Goal: Transaction & Acquisition: Purchase product/service

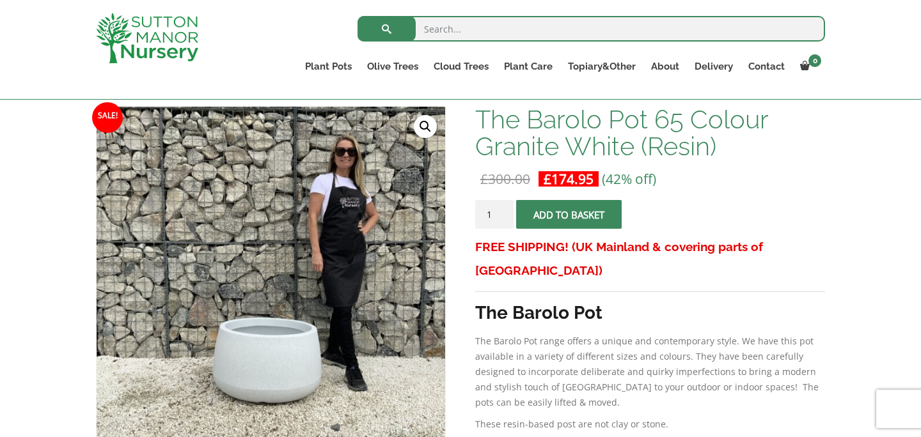
scroll to position [191, 0]
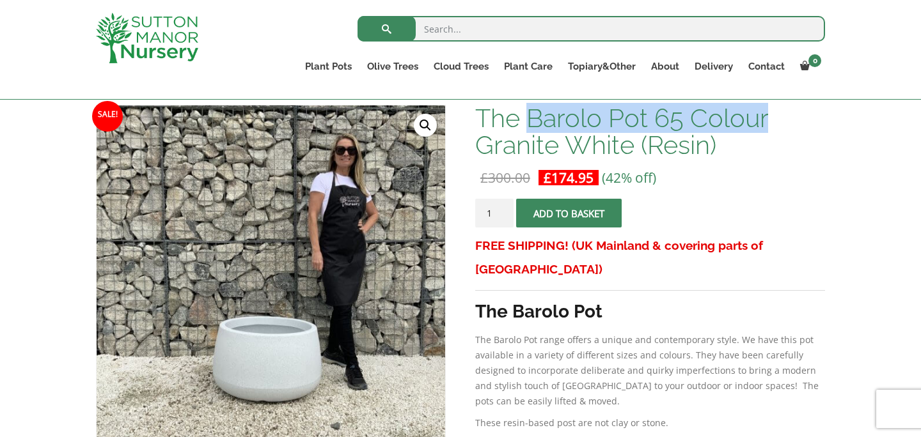
drag, startPoint x: 767, startPoint y: 118, endPoint x: 534, endPoint y: 123, distance: 233.4
click at [534, 123] on h1 "The Barolo Pot 65 Colour Granite White (Resin)" at bounding box center [650, 132] width 350 height 54
copy h1 "Barolo Pot 65 Colour"
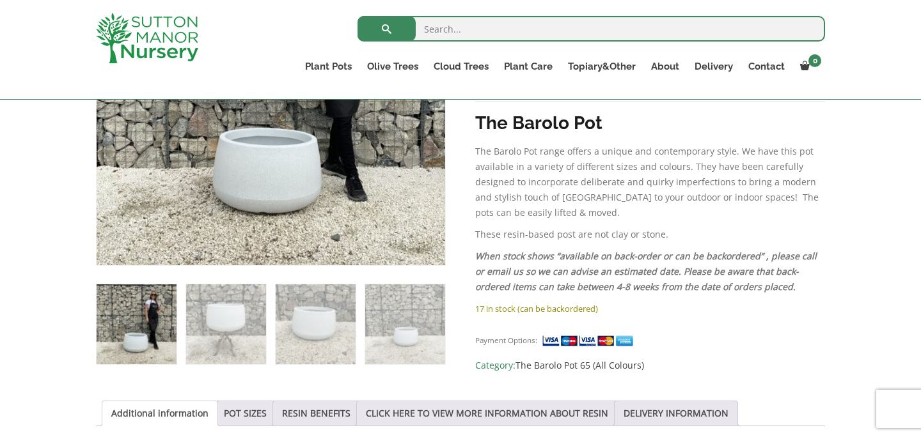
scroll to position [397, 0]
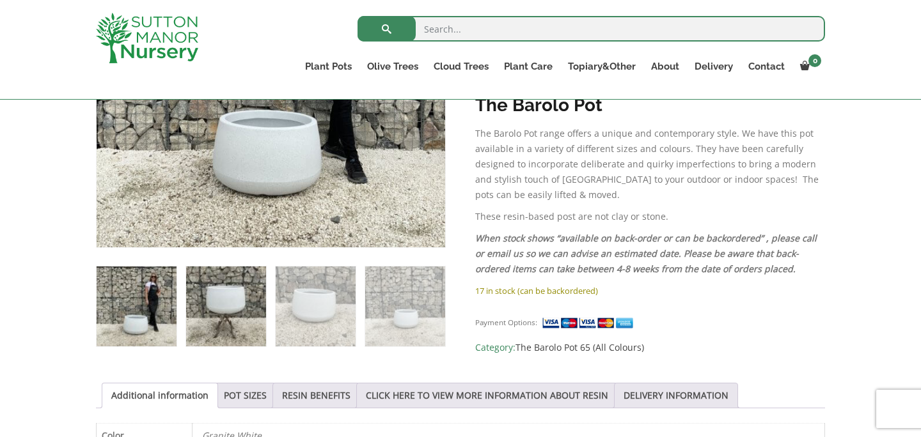
click at [213, 302] on img at bounding box center [226, 307] width 80 height 80
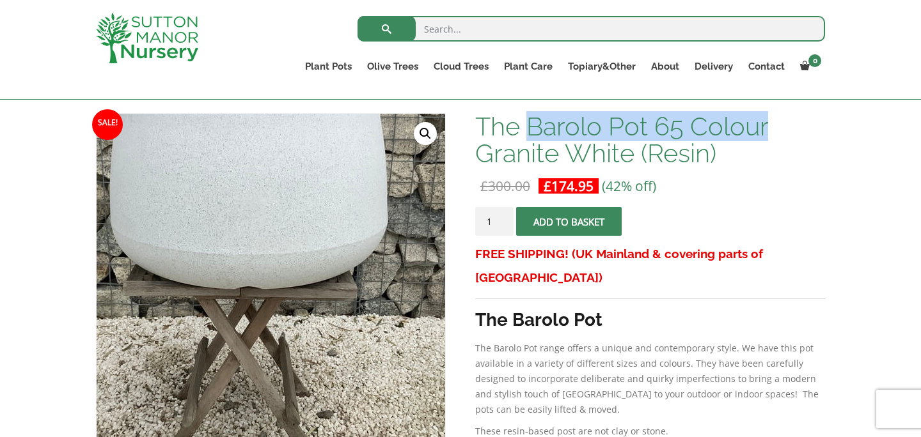
scroll to position [143, 0]
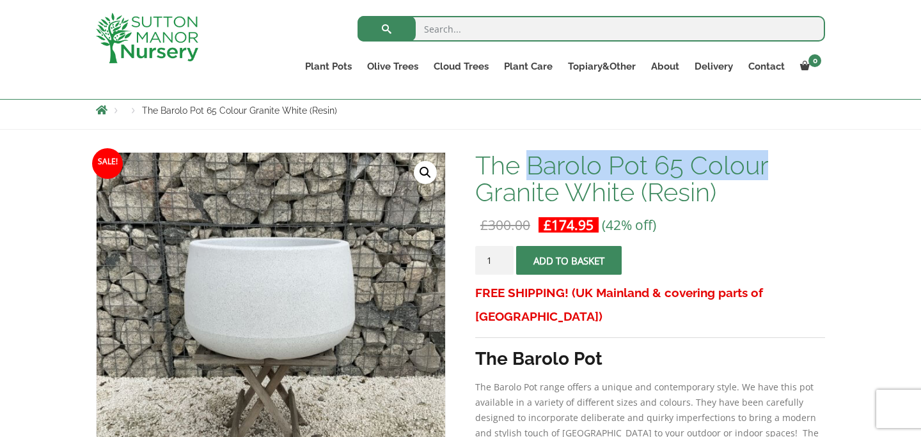
click at [568, 261] on span "submit" at bounding box center [568, 261] width 0 height 0
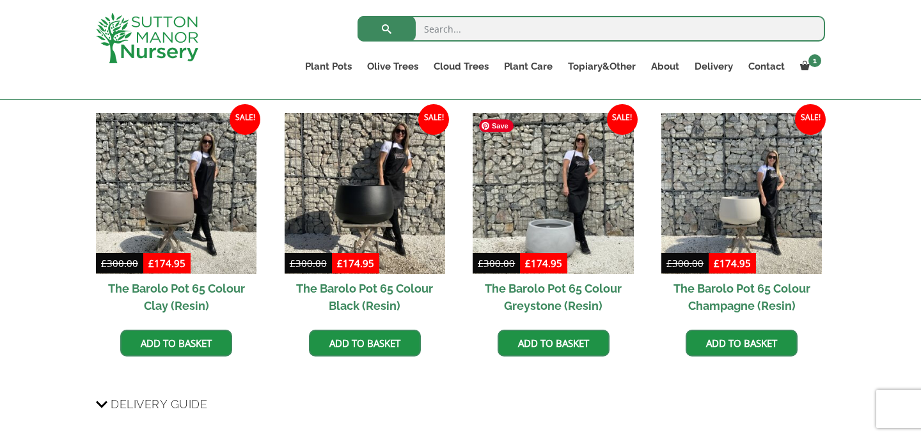
scroll to position [871, 0]
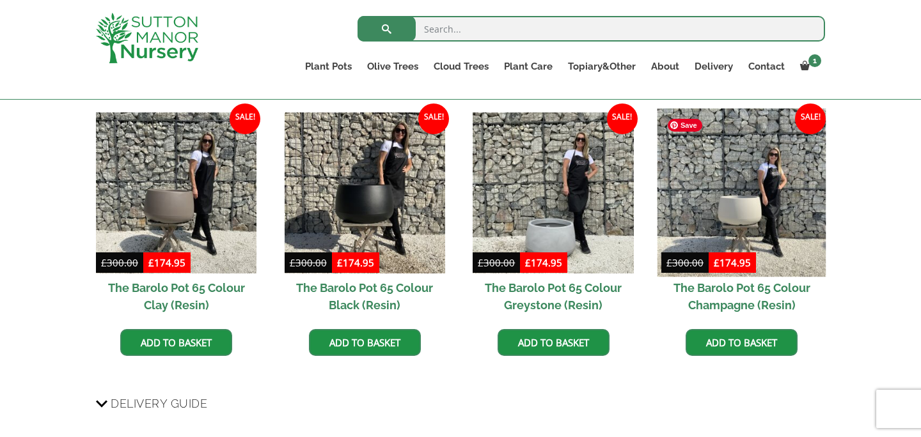
click at [744, 209] on img at bounding box center [741, 193] width 169 height 169
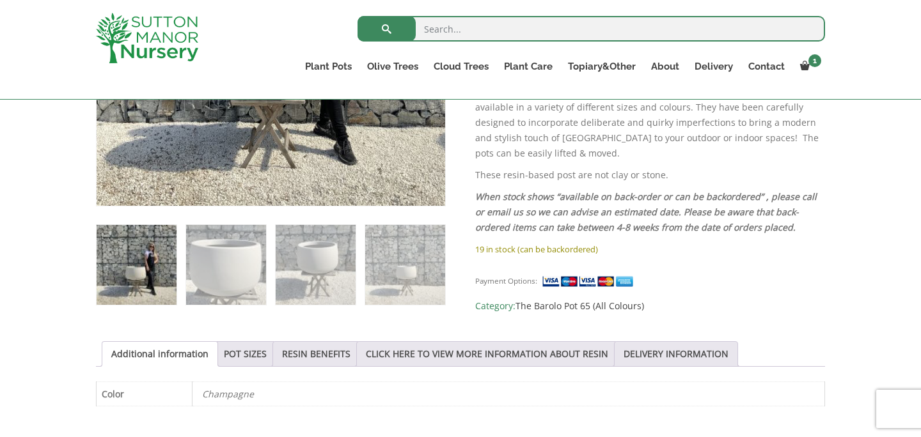
scroll to position [421, 0]
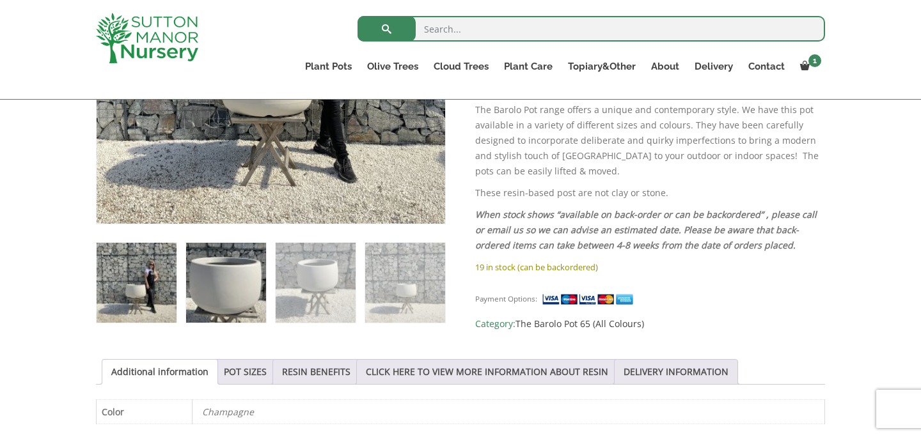
click at [240, 274] on img at bounding box center [226, 283] width 80 height 80
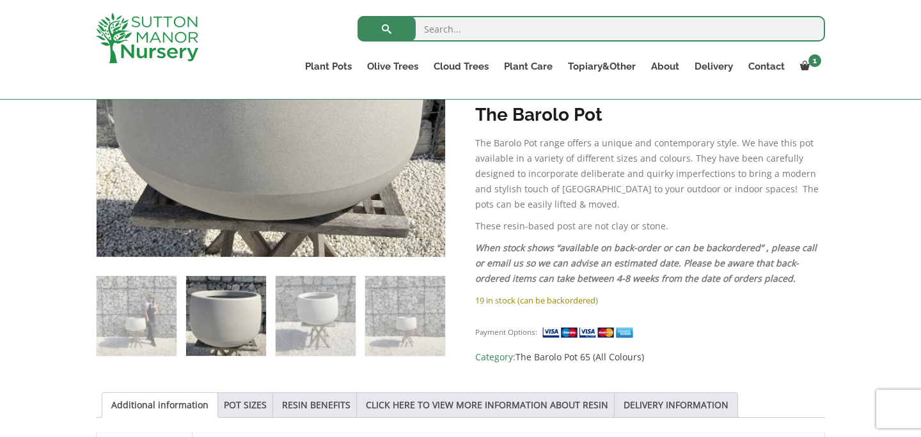
scroll to position [398, 0]
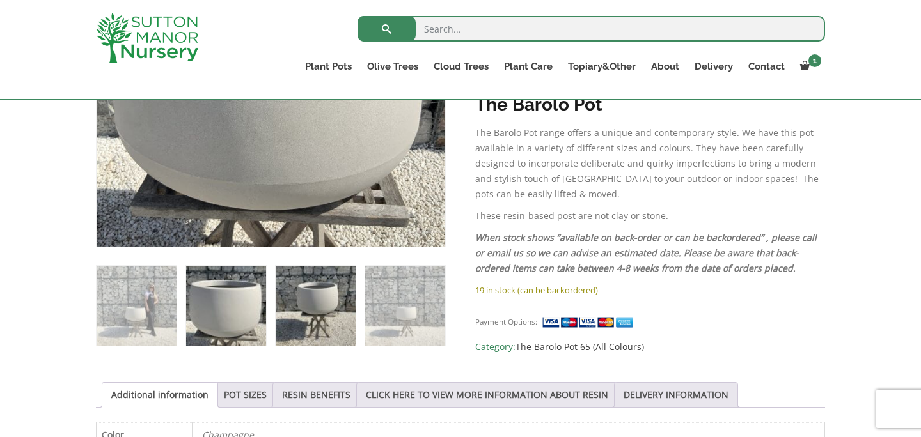
click at [319, 311] on img at bounding box center [316, 306] width 80 height 80
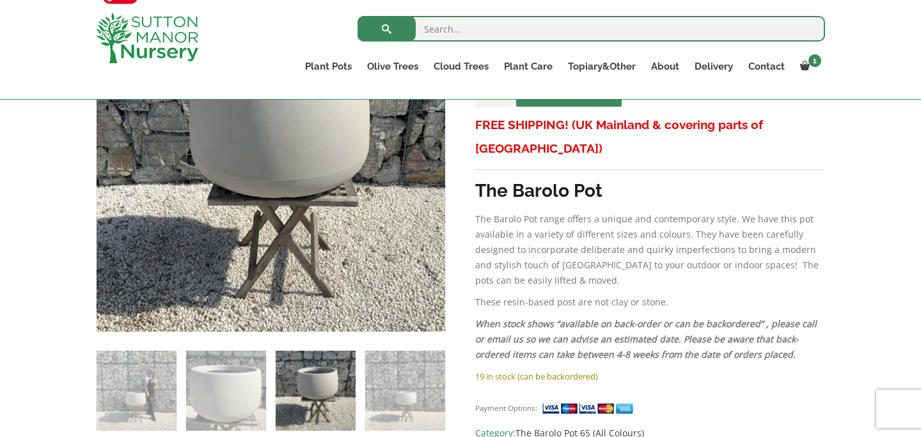
scroll to position [312, 0]
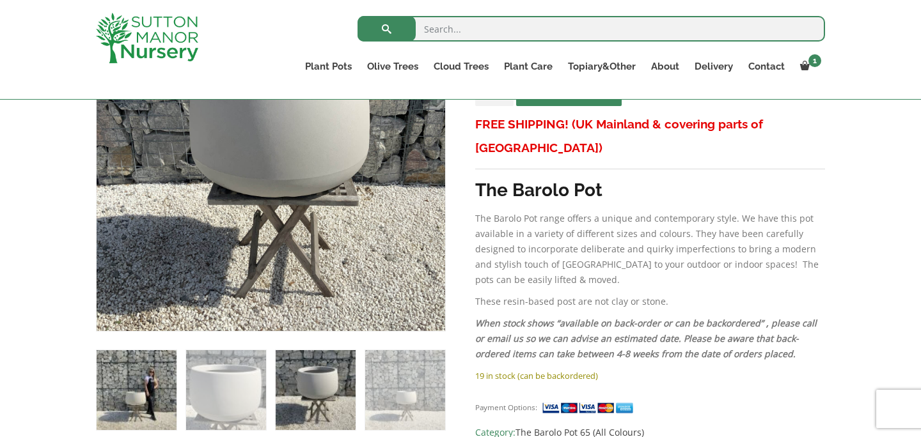
click at [146, 387] on img at bounding box center [137, 390] width 80 height 80
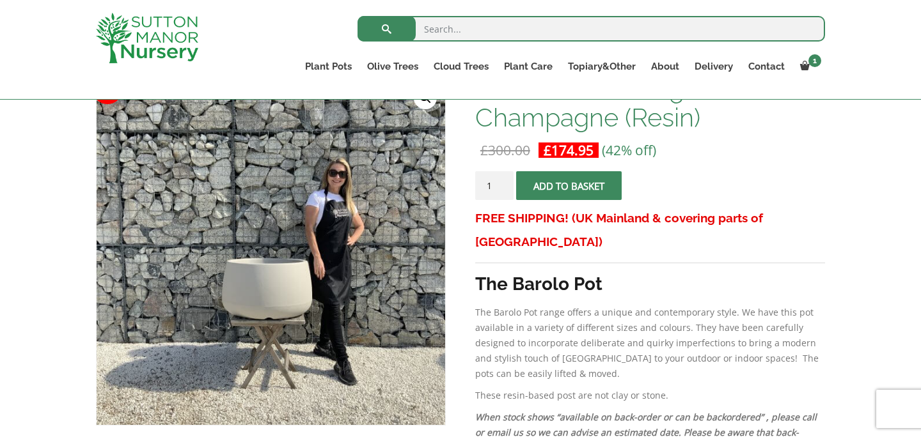
scroll to position [219, 0]
click at [568, 185] on span "submit" at bounding box center [568, 185] width 0 height 0
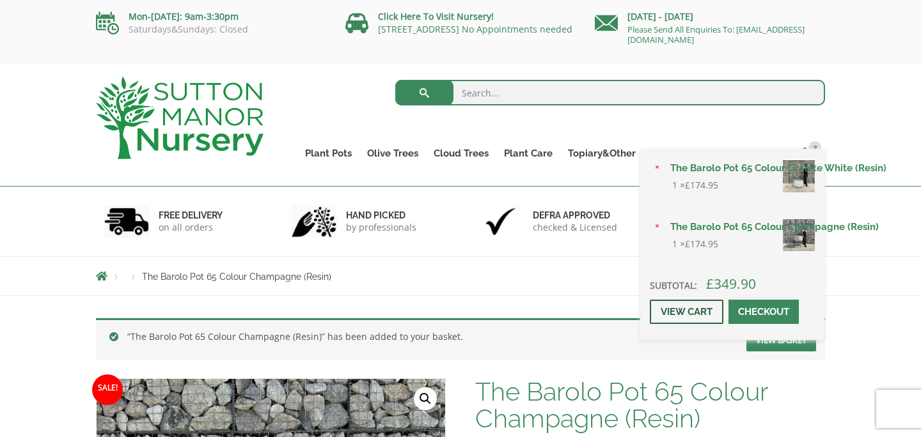
click at [696, 310] on link "View cart" at bounding box center [687, 312] width 74 height 24
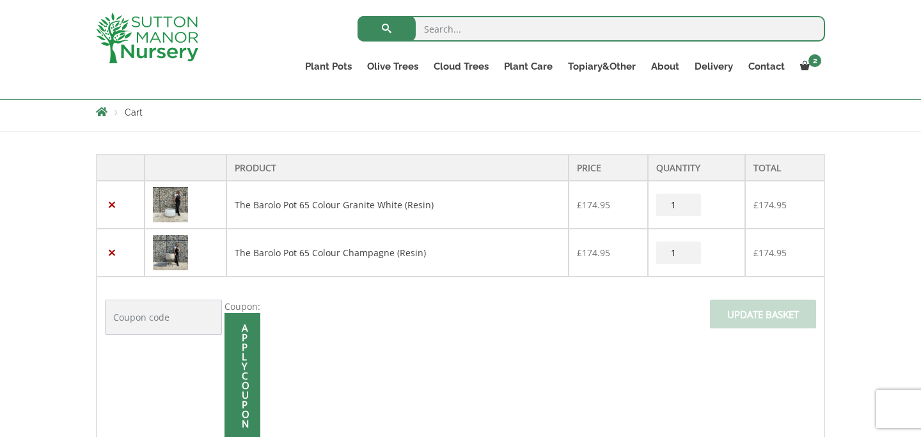
scroll to position [227, 0]
click at [175, 203] on img at bounding box center [170, 202] width 35 height 35
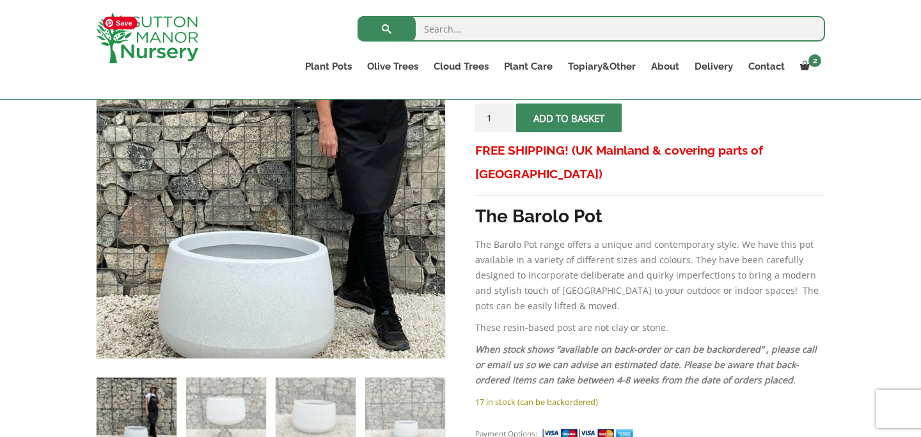
scroll to position [290, 0]
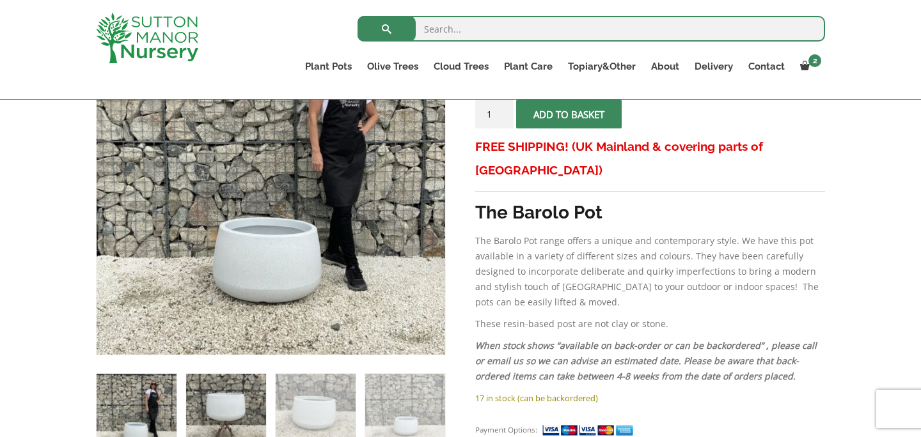
click at [234, 408] on img at bounding box center [226, 414] width 80 height 80
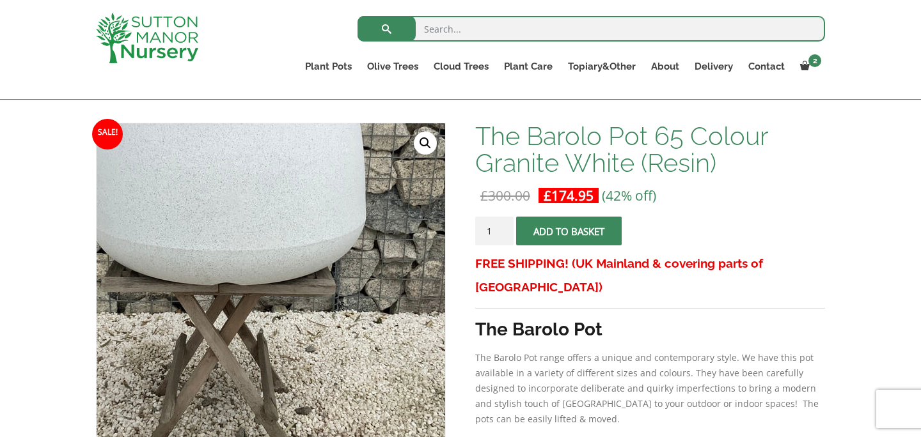
scroll to position [170, 0]
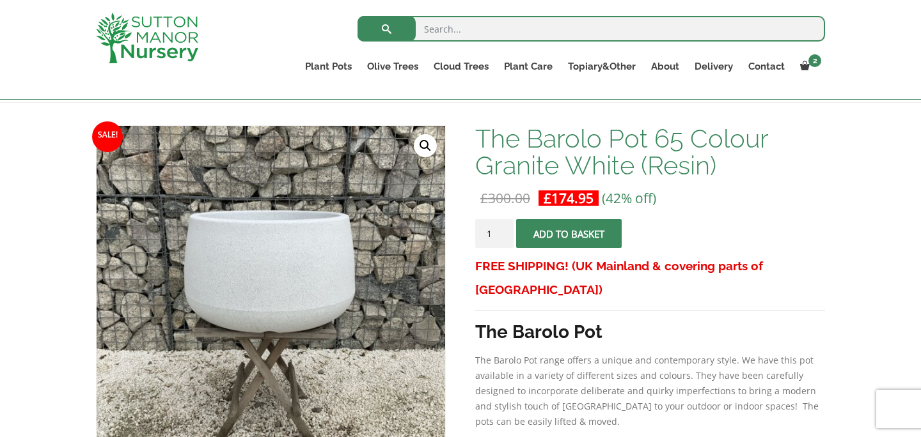
click at [428, 143] on link "🔍" at bounding box center [425, 145] width 23 height 23
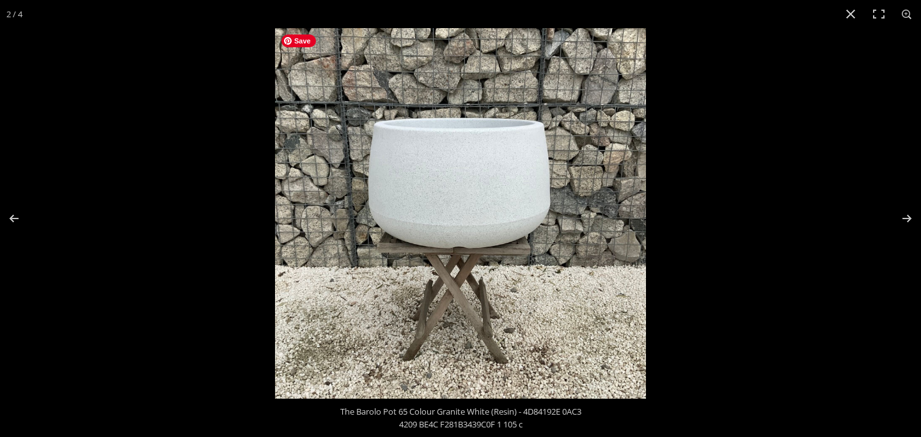
click at [486, 214] on img at bounding box center [460, 213] width 371 height 371
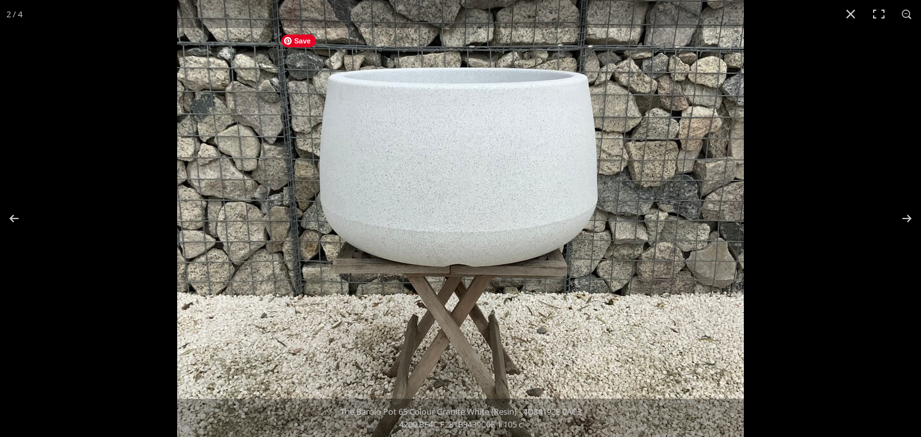
click at [486, 214] on img at bounding box center [460, 213] width 566 height 566
click at [481, 207] on img at bounding box center [460, 213] width 566 height 566
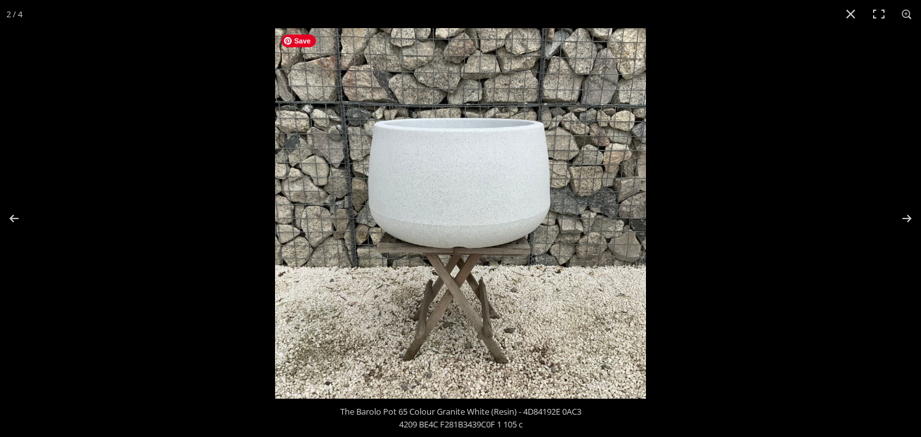
click at [481, 207] on img at bounding box center [460, 213] width 371 height 371
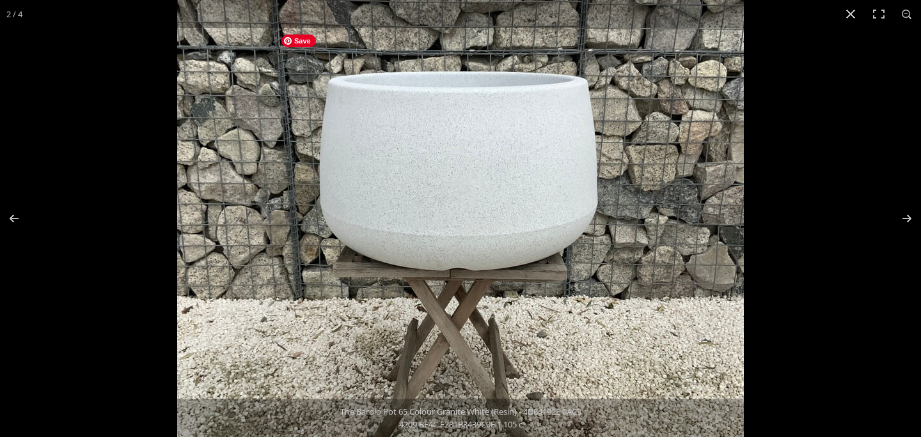
click at [481, 207] on img at bounding box center [460, 217] width 566 height 566
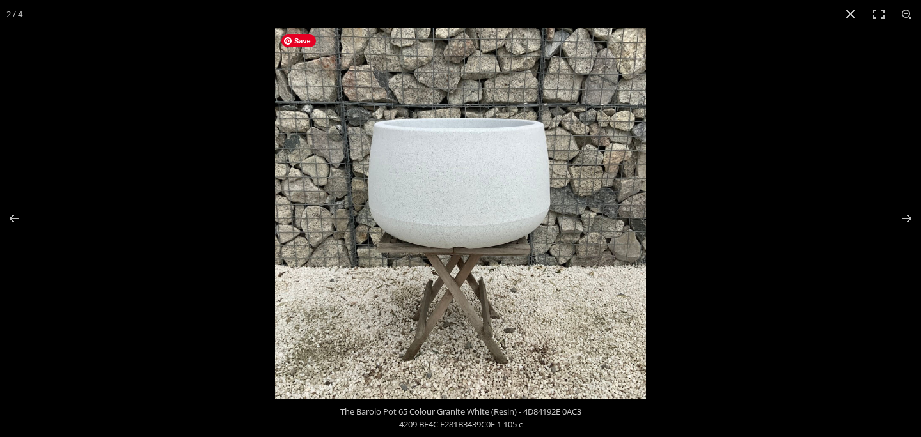
click at [481, 207] on img at bounding box center [460, 213] width 371 height 371
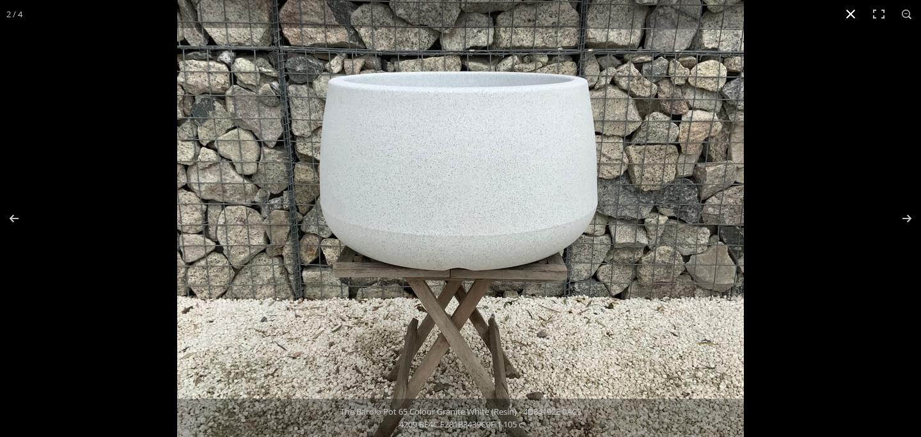
click at [849, 19] on button "Close (Esc)" at bounding box center [850, 14] width 28 height 28
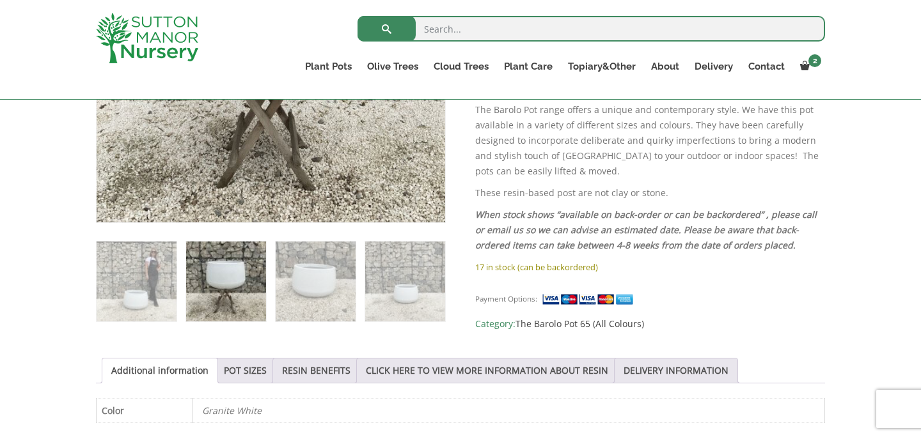
scroll to position [417, 0]
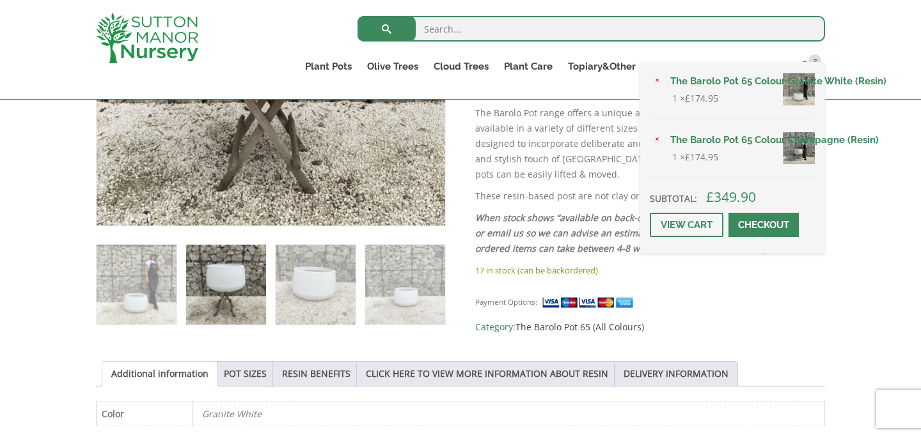
click at [740, 139] on link "The Barolo Pot 65 Colour Champagne (Resin)" at bounding box center [738, 139] width 152 height 19
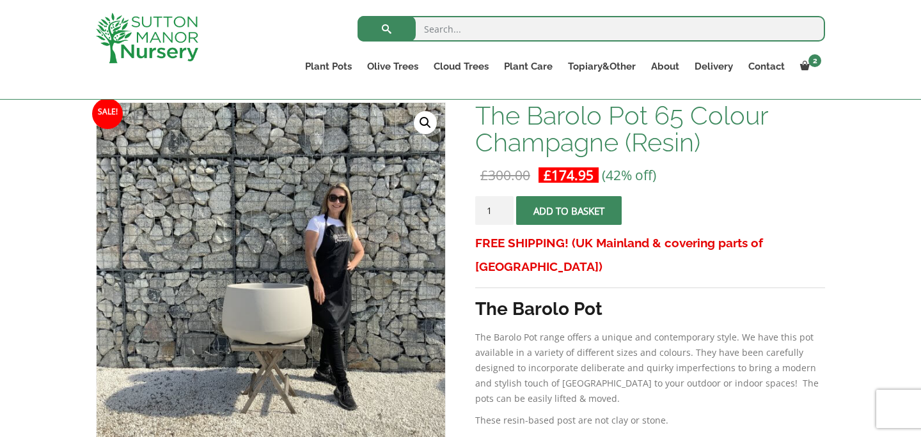
click at [429, 125] on link "🔍" at bounding box center [425, 122] width 23 height 23
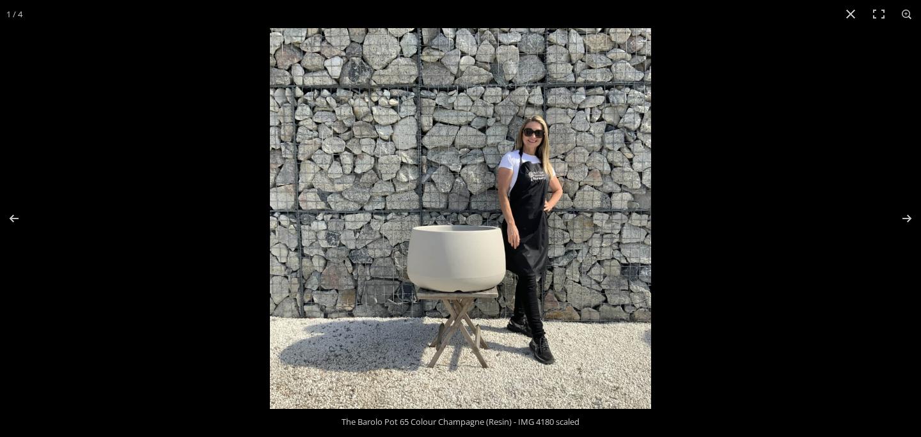
click at [461, 269] on img at bounding box center [460, 218] width 381 height 381
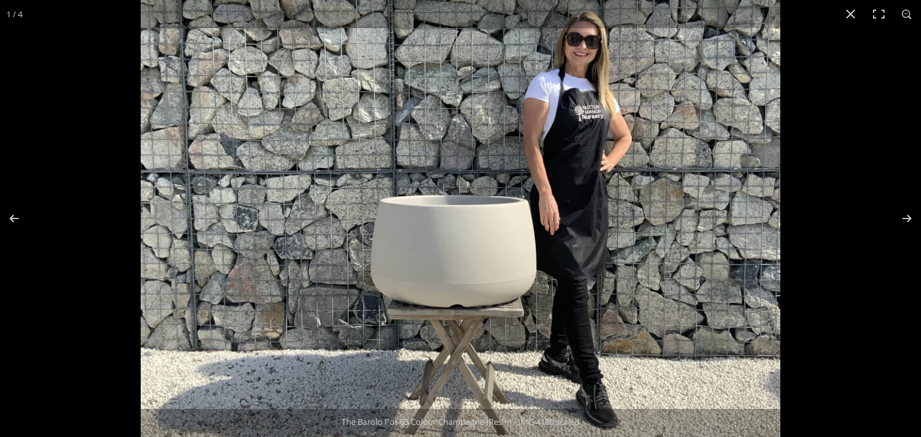
click at [461, 269] on img at bounding box center [460, 183] width 639 height 639
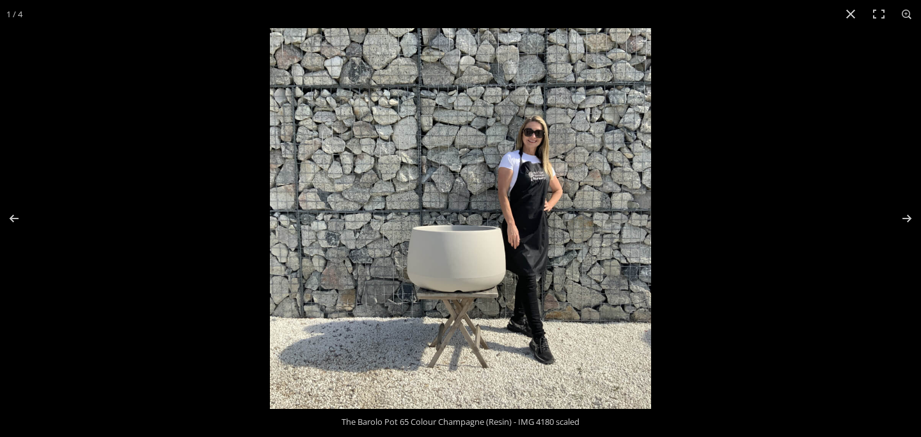
click at [461, 269] on img at bounding box center [460, 218] width 381 height 381
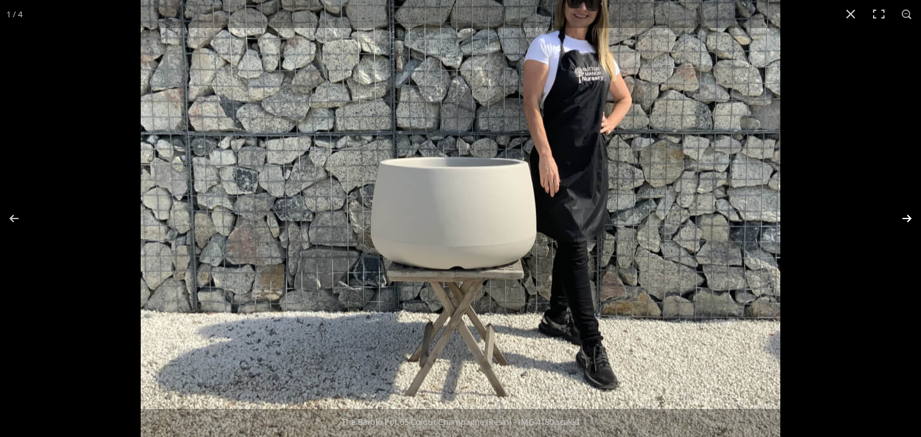
click at [903, 222] on button "Next (arrow right)" at bounding box center [898, 219] width 45 height 64
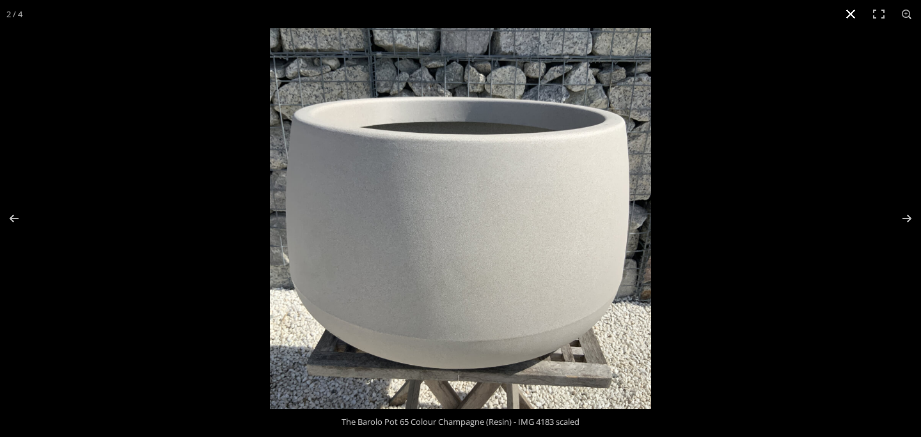
click at [845, 17] on button "Close (Esc)" at bounding box center [850, 14] width 28 height 28
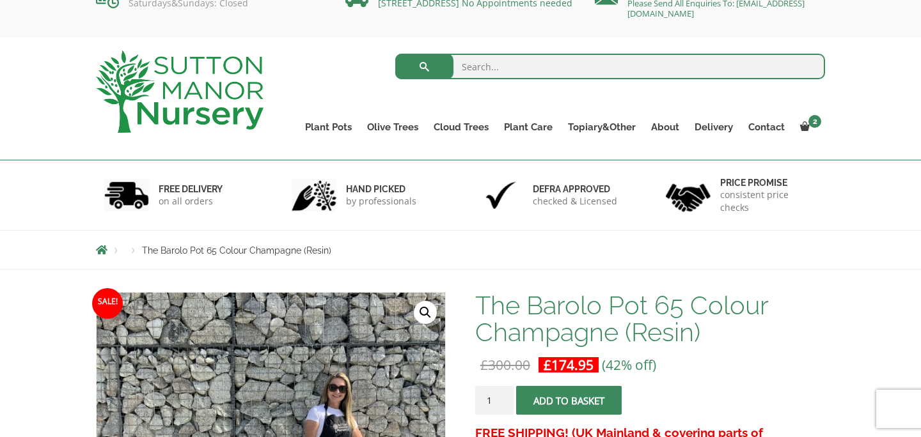
scroll to position [19, 0]
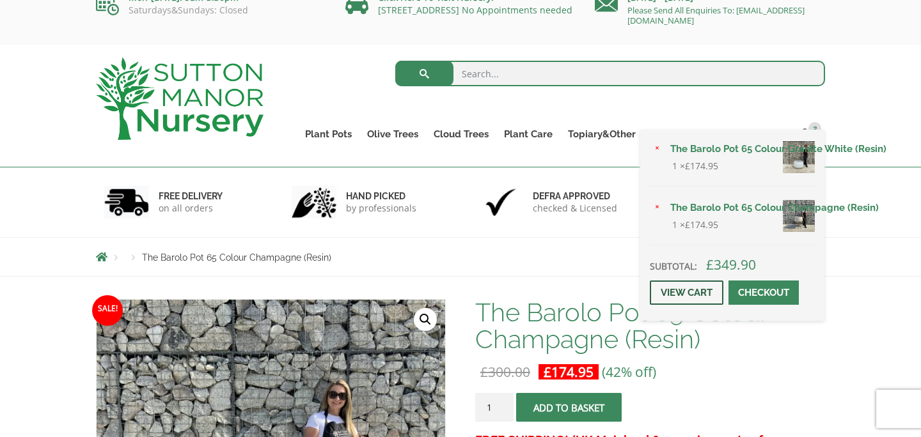
click at [703, 293] on link "View cart" at bounding box center [687, 293] width 74 height 24
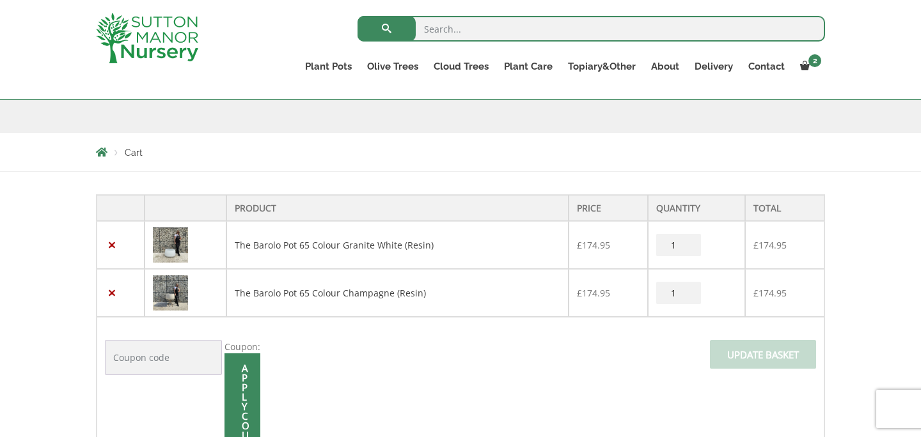
scroll to position [186, 0]
click at [111, 247] on link "×" at bounding box center [111, 243] width 13 height 13
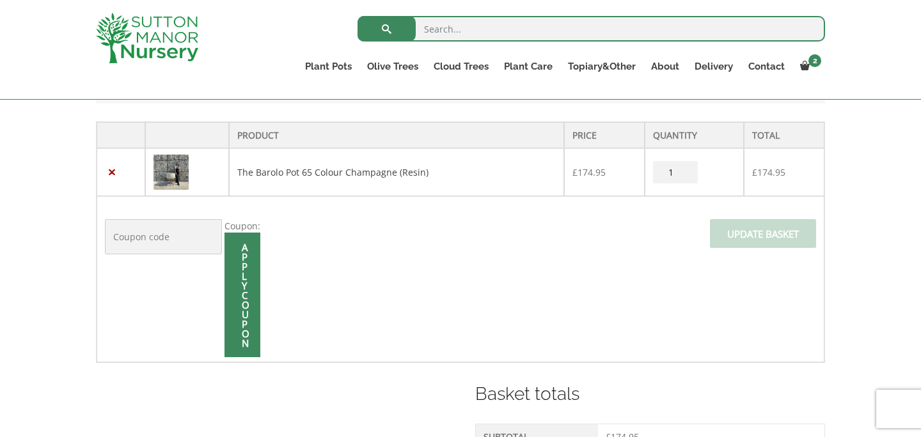
scroll to position [315, 0]
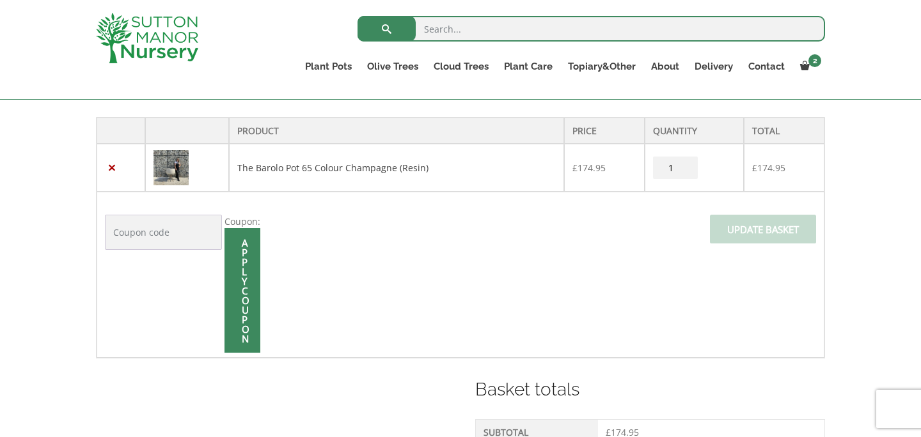
click at [246, 311] on input "Apply coupon" at bounding box center [242, 290] width 36 height 125
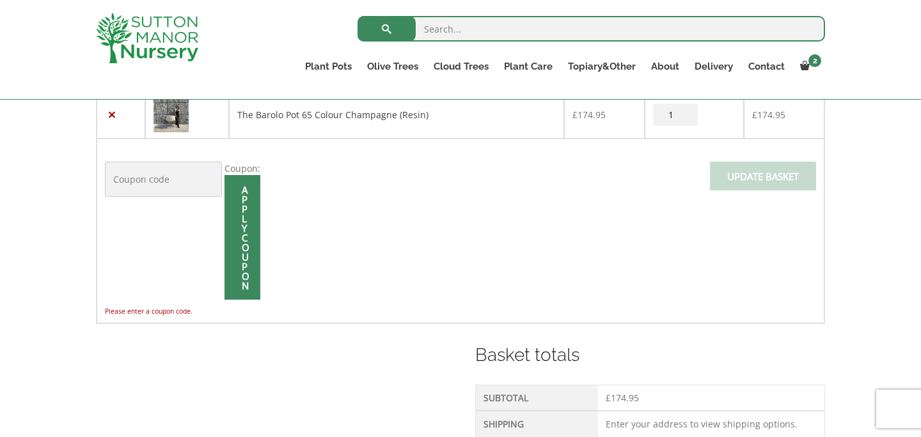
scroll to position [316, 0]
click at [161, 183] on input "Coupon:" at bounding box center [163, 178] width 117 height 35
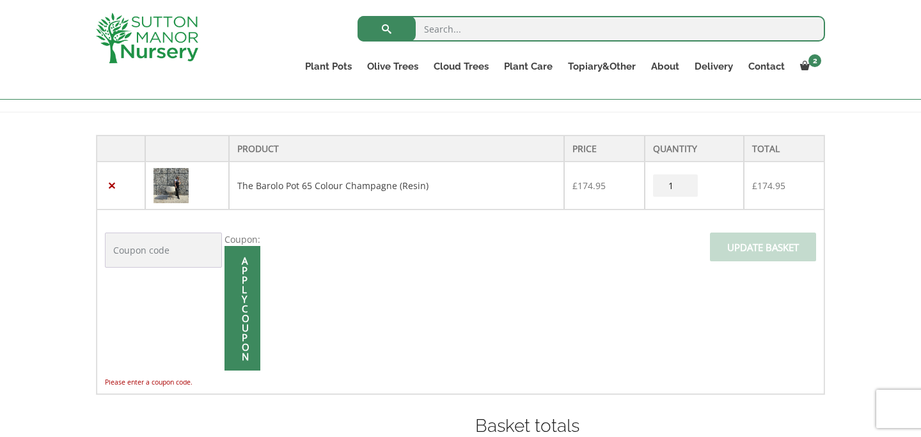
scroll to position [245, 0]
type input "HELLO10"
click at [234, 293] on input "Apply coupon" at bounding box center [242, 308] width 36 height 125
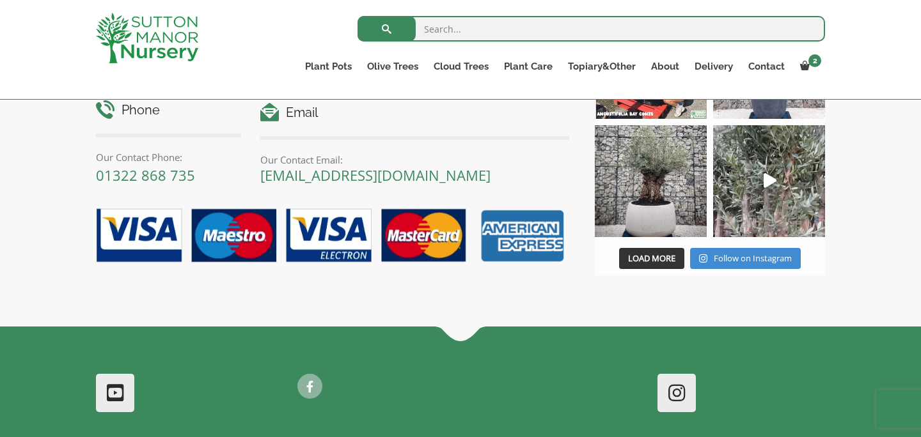
scroll to position [857, 0]
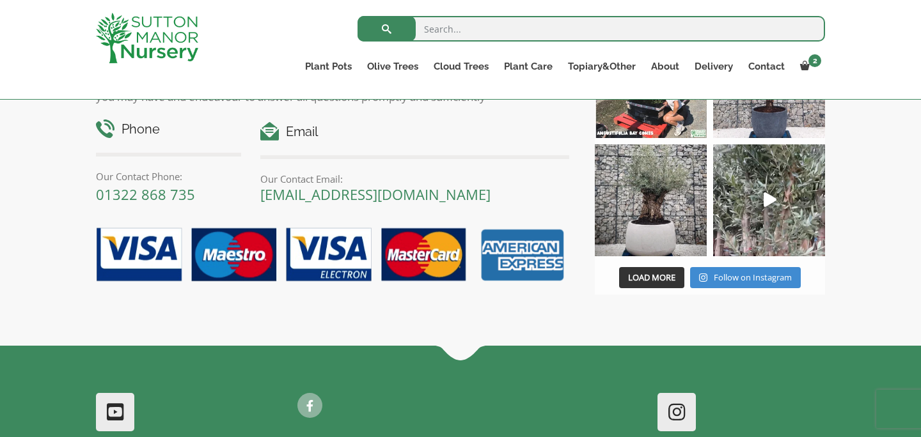
click at [676, 414] on link at bounding box center [677, 412] width 36 height 36
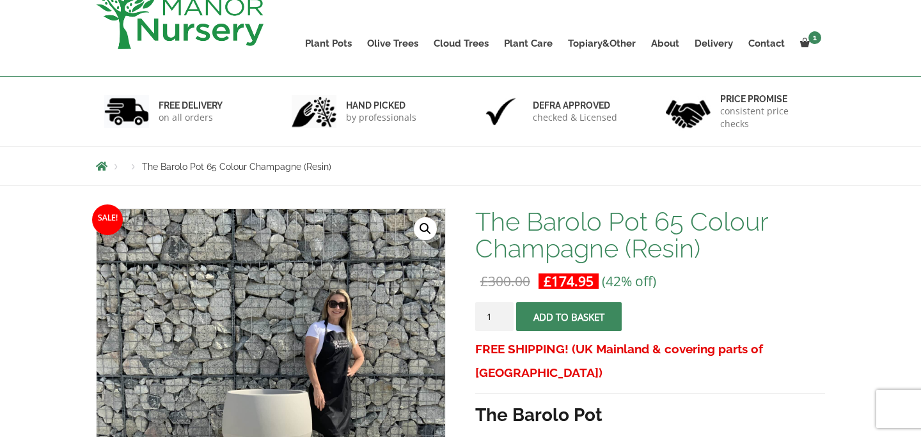
scroll to position [12, 0]
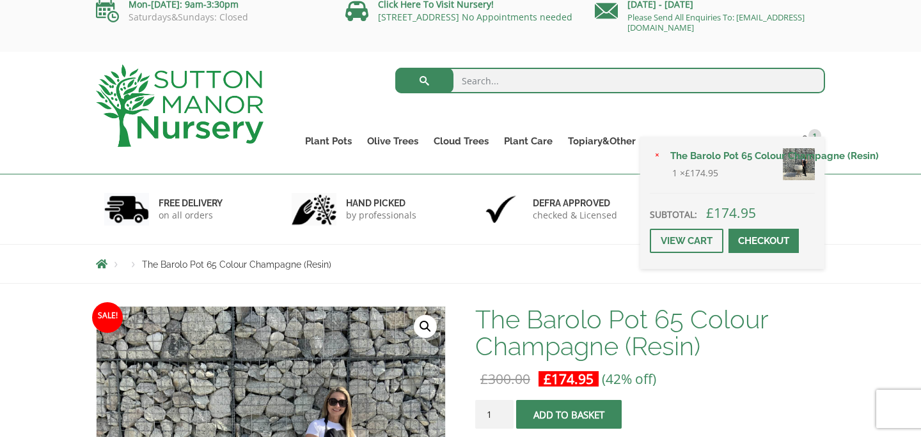
click at [763, 241] on span at bounding box center [763, 241] width 0 height 0
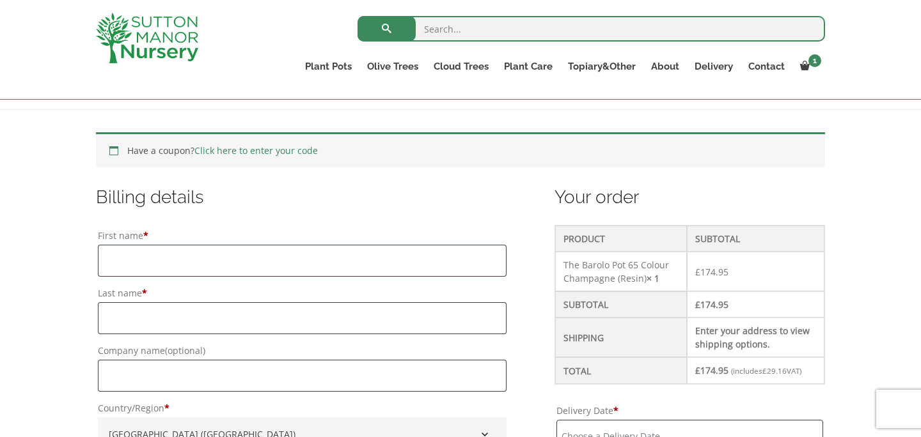
scroll to position [250, 0]
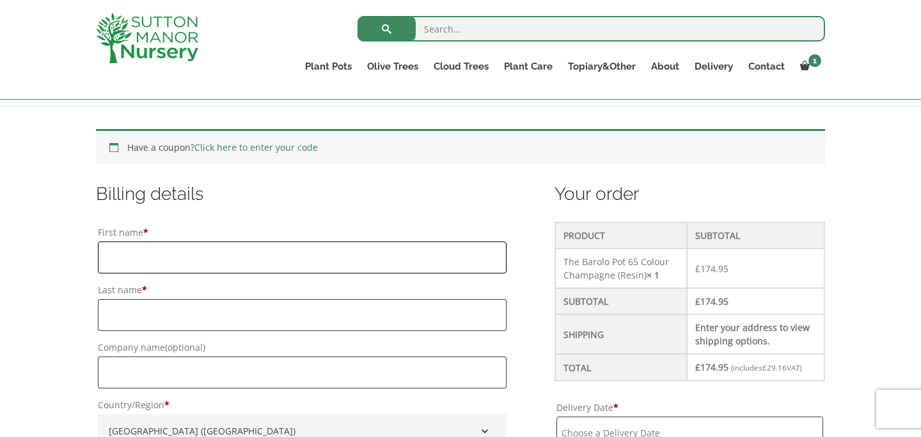
click at [146, 262] on input "First name *" at bounding box center [302, 258] width 409 height 32
type input "[PERSON_NAME]"
type input "Grier"
type input "Pigeon lodge"
type input "Lower breinton"
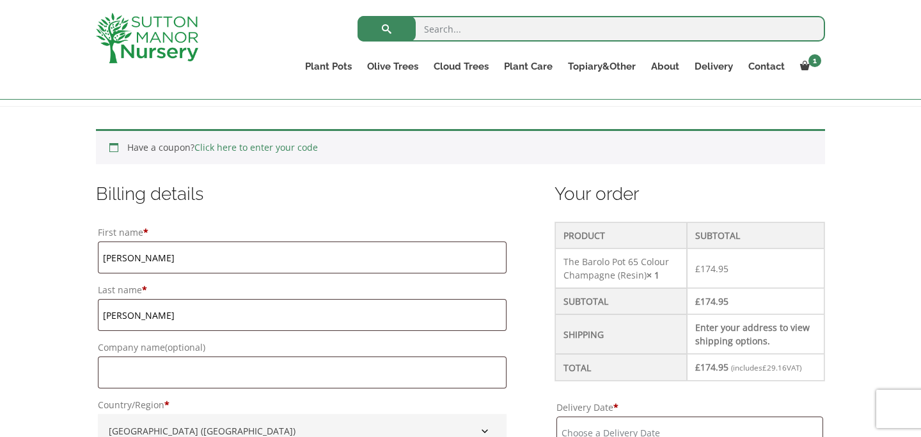
type input "HEREFORD"
type input "HR47PG"
type input "01432356979"
type input "ann@theseedgroup.co.uk"
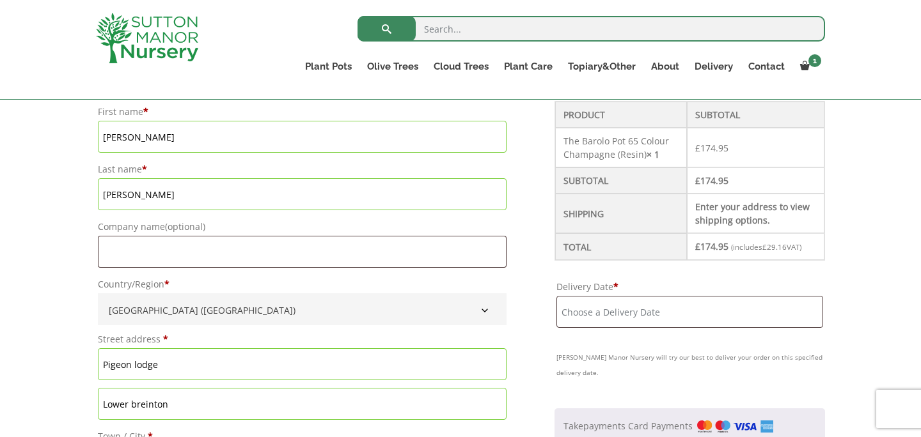
scroll to position [378, 0]
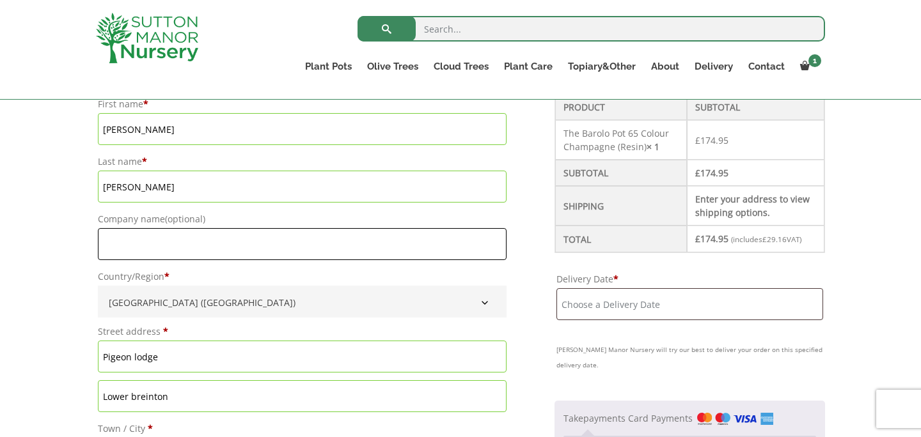
click at [256, 247] on input "Company name (optional)" at bounding box center [302, 244] width 409 height 32
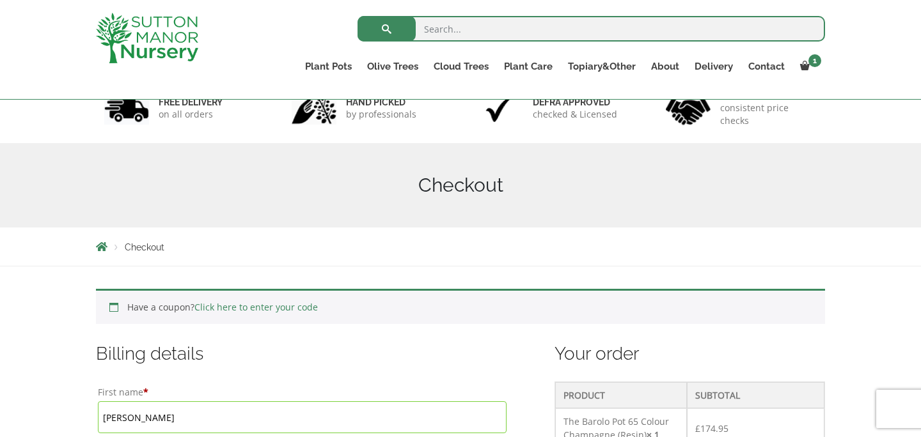
scroll to position [0, 0]
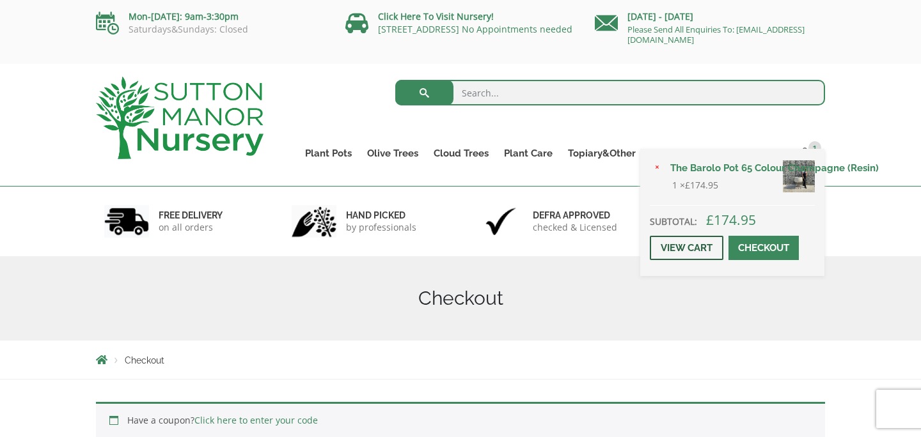
click at [706, 243] on link "View cart" at bounding box center [687, 248] width 74 height 24
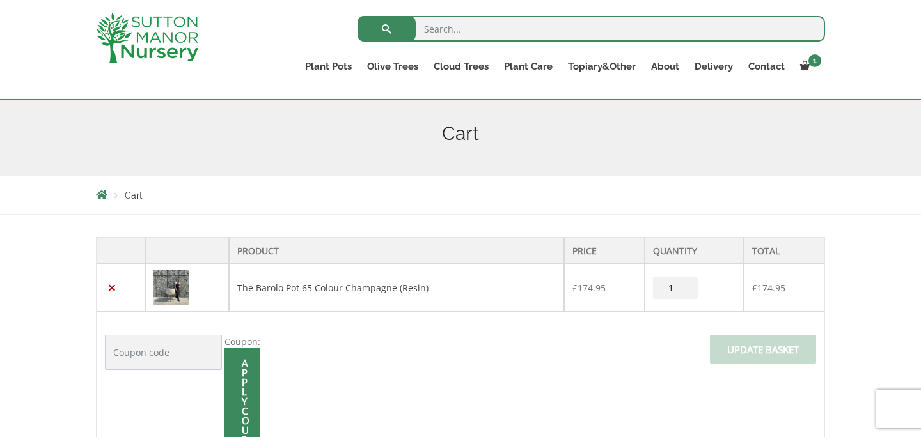
scroll to position [143, 0]
click at [377, 291] on link "The Barolo Pot 65 Colour Champagne (Resin)" at bounding box center [332, 287] width 191 height 12
